Goal: Communication & Community: Answer question/provide support

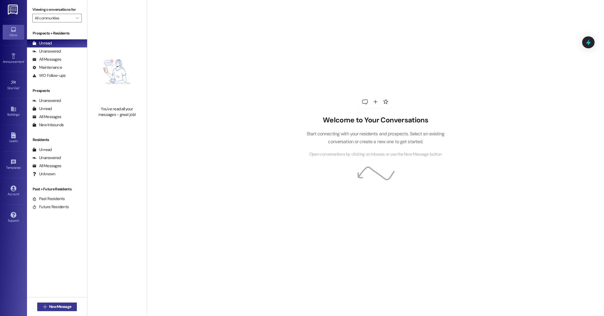
click at [50, 307] on span "New Message" at bounding box center [60, 307] width 22 height 6
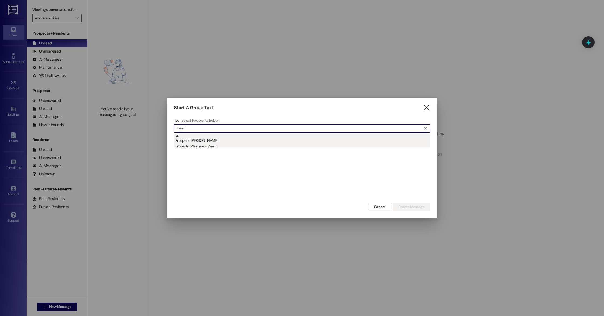
type input "mael"
click at [206, 144] on div "Property: Wayfare - Waco" at bounding box center [302, 146] width 255 height 6
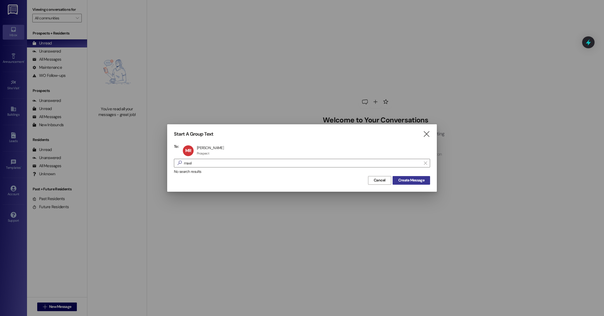
click at [421, 179] on span "Create Message" at bounding box center [411, 180] width 26 height 6
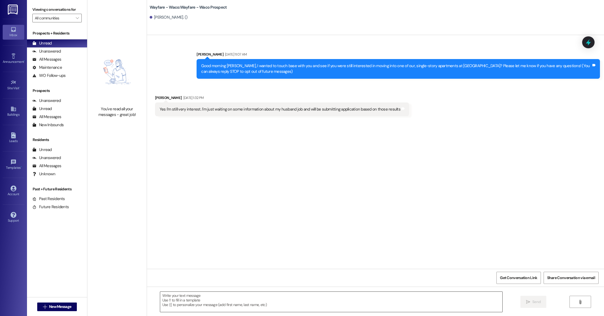
click at [279, 299] on textarea at bounding box center [331, 302] width 342 height 20
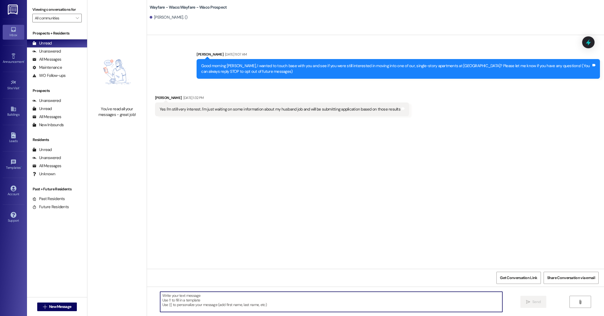
type textarea "h"
type textarea "Hello [PERSON_NAME], I just wanted to let you know i sent the lease agreement o…"
click at [526, 302] on icon "" at bounding box center [528, 302] width 4 height 4
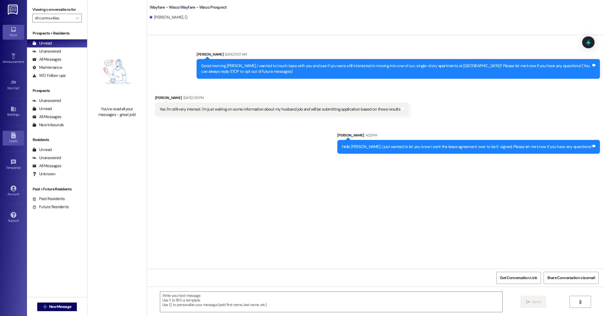
click at [10, 141] on div "Leads" at bounding box center [13, 140] width 27 height 5
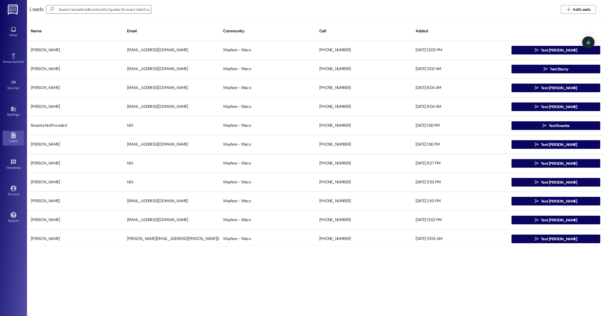
click at [12, 41] on div "Inbox Go to Inbox" at bounding box center [14, 32] width 22 height 26
click at [15, 32] on icon at bounding box center [14, 29] width 6 height 6
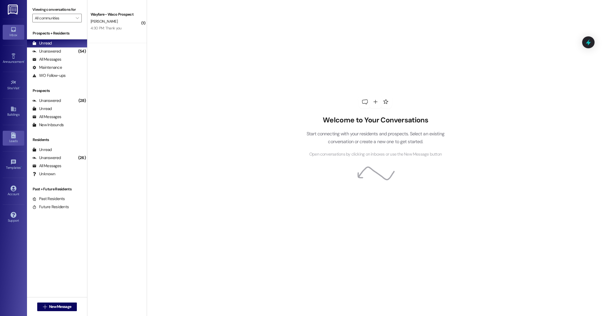
click at [12, 141] on div "Leads" at bounding box center [13, 140] width 27 height 5
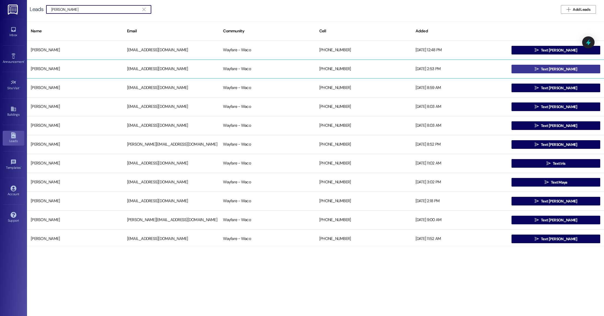
type input "[PERSON_NAME]"
click at [533, 71] on button " Text [PERSON_NAME]" at bounding box center [555, 69] width 89 height 9
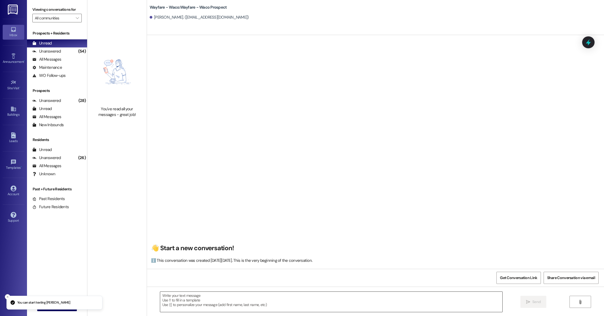
click at [204, 312] on textarea at bounding box center [331, 302] width 342 height 20
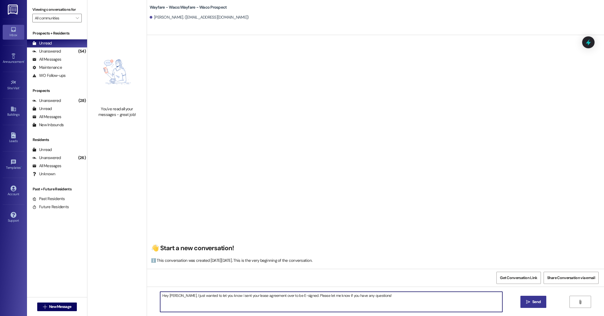
type textarea "Hey [PERSON_NAME], I just wanted to let you know i sent your lease agreement ov…"
click at [532, 302] on span "Send" at bounding box center [536, 302] width 8 height 6
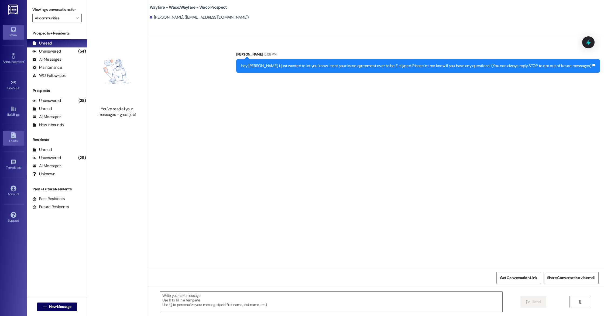
click at [13, 138] on div "Leads" at bounding box center [13, 140] width 27 height 5
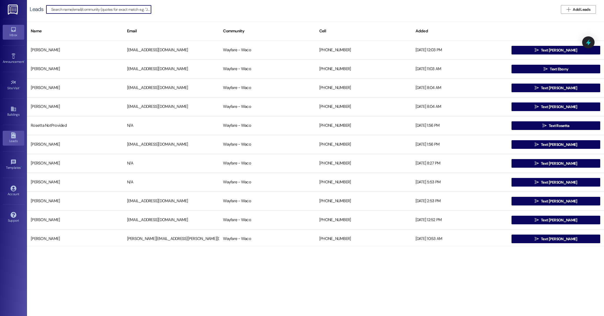
click at [9, 33] on div "Inbox" at bounding box center [13, 34] width 27 height 5
